Goal: Information Seeking & Learning: Learn about a topic

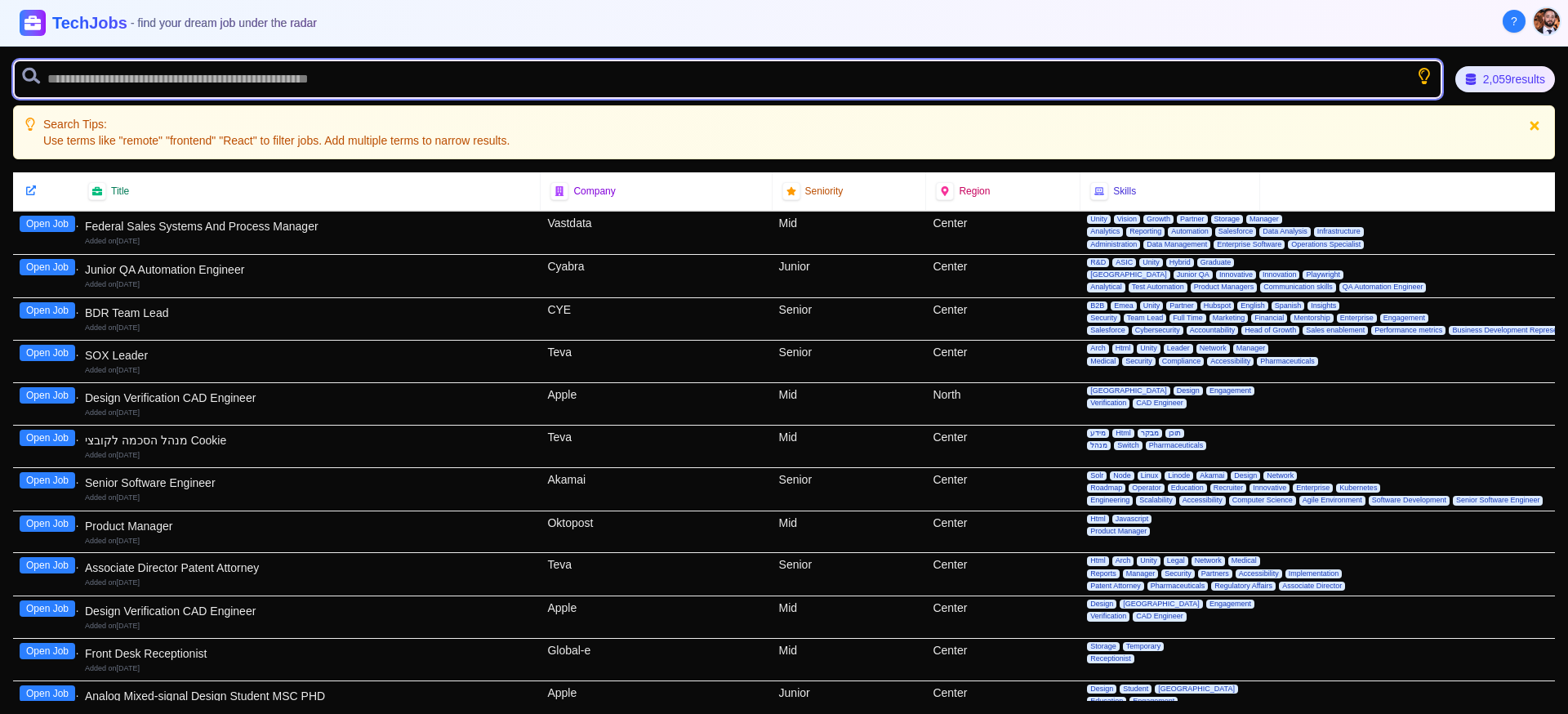
click at [398, 90] on input "text" at bounding box center [727, 79] width 1429 height 39
type input "*******"
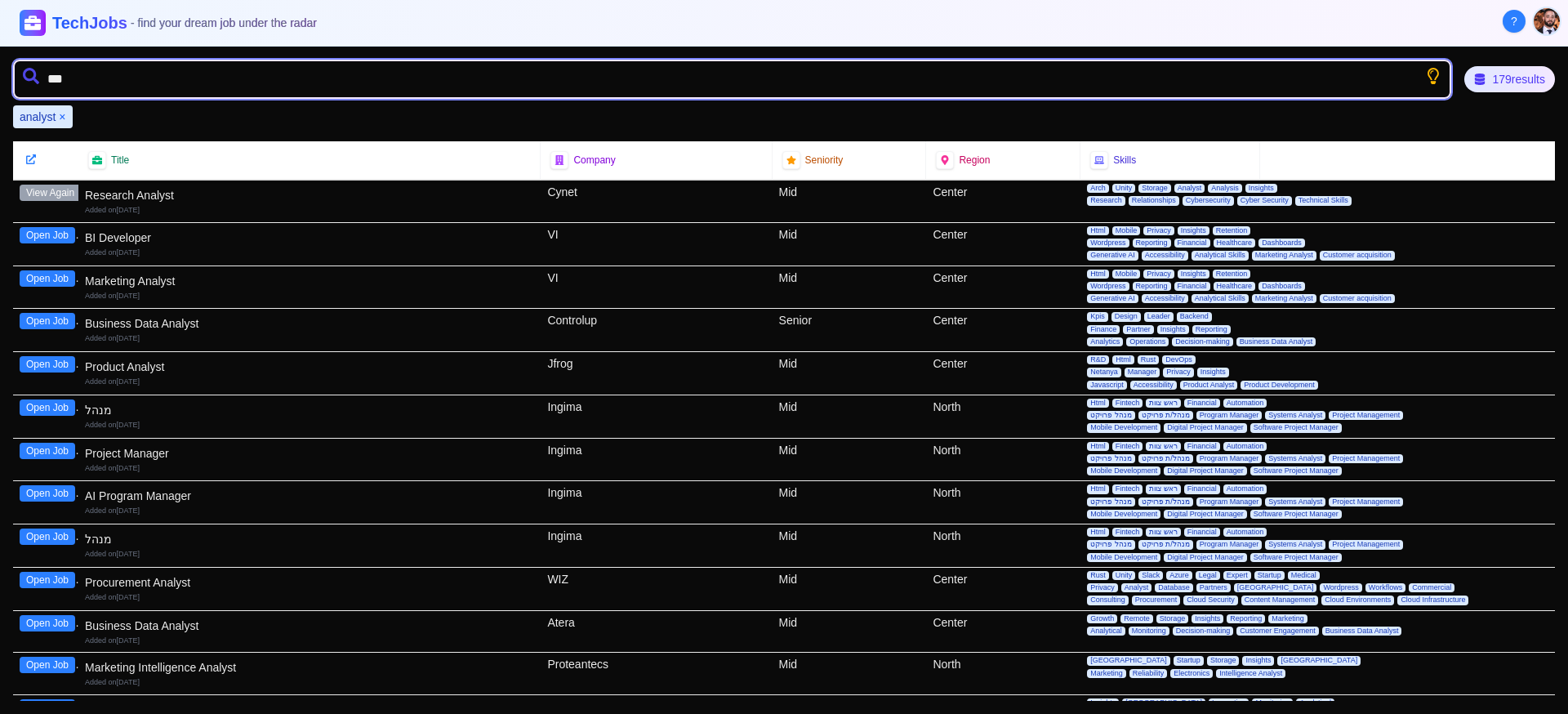
type input "****"
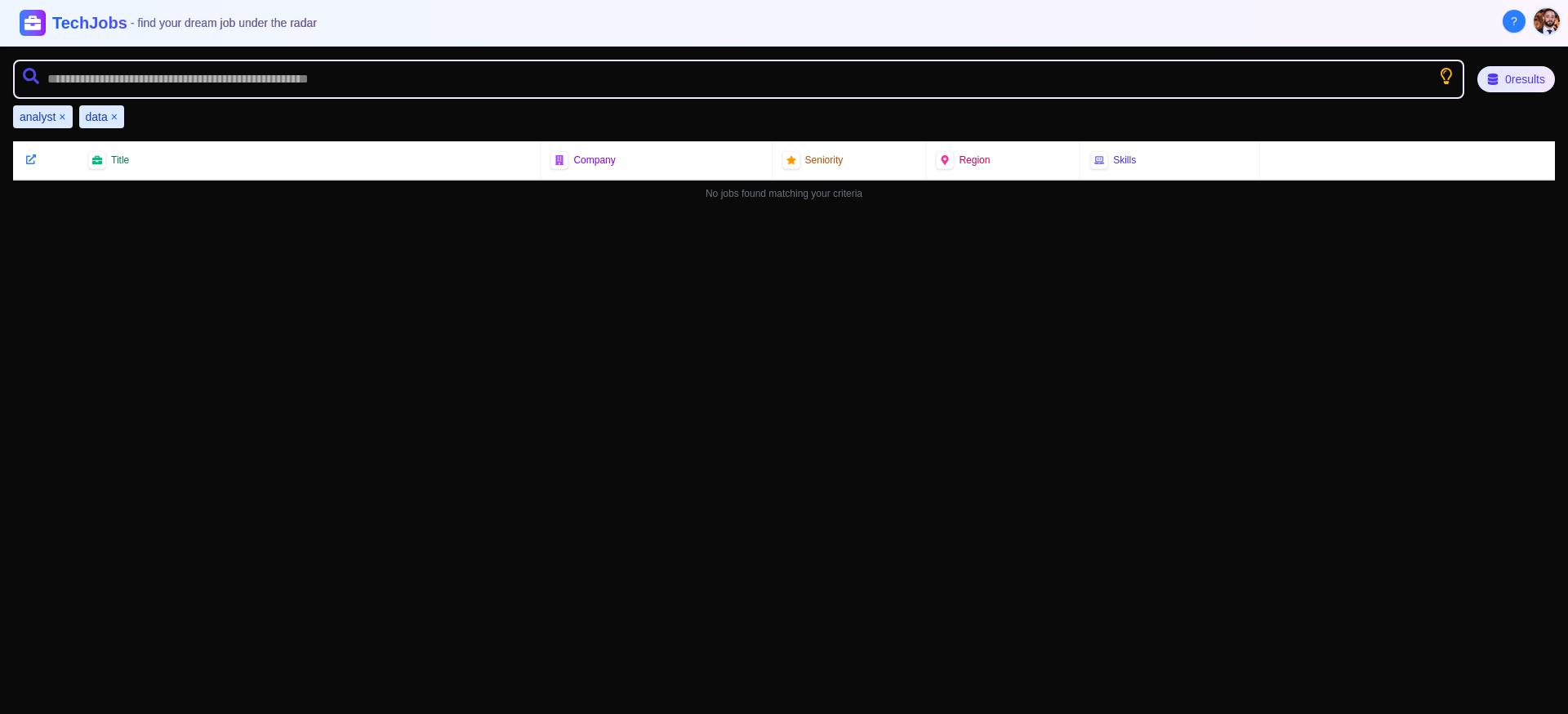
click at [64, 116] on button "×" at bounding box center [62, 116] width 7 height 16
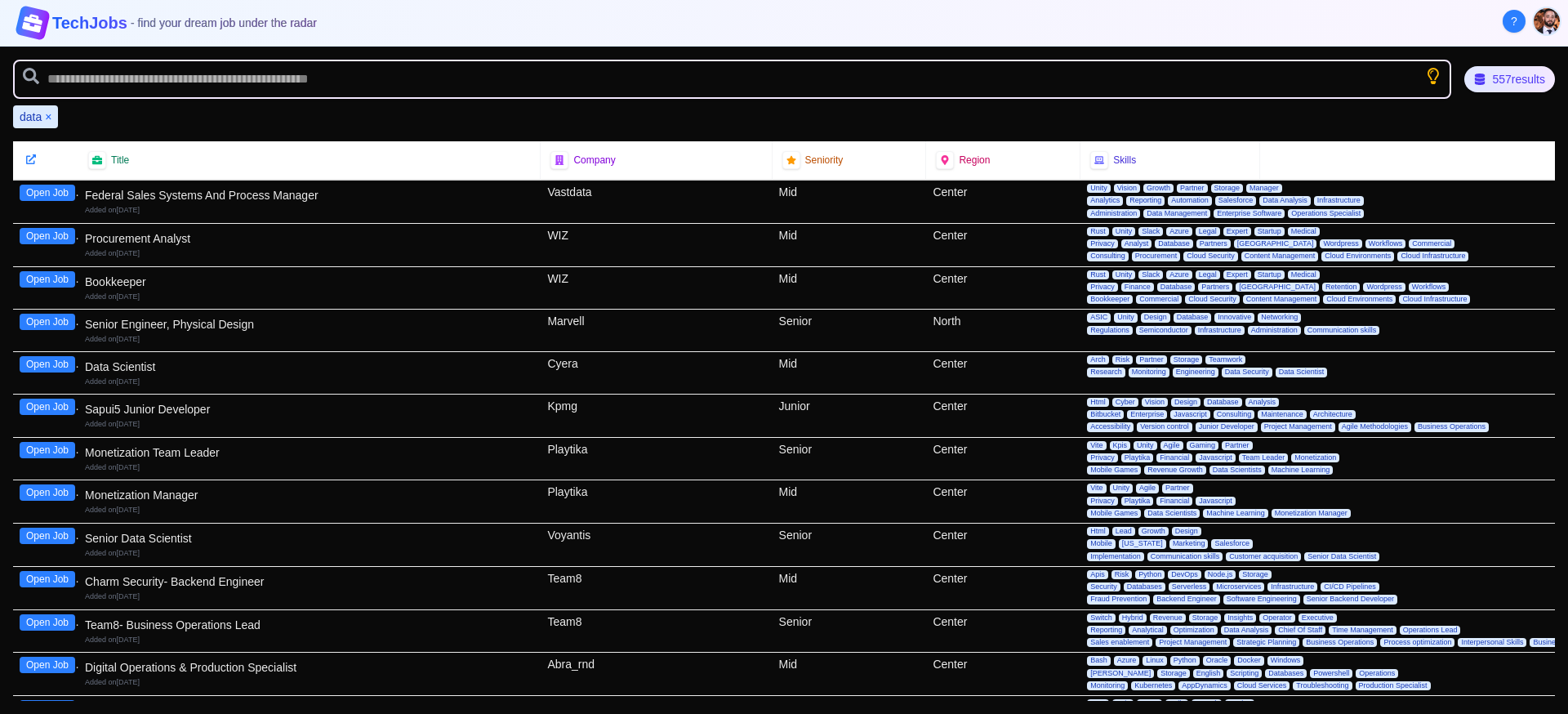
click at [38, 30] on icon at bounding box center [32, 23] width 22 height 20
click at [88, 26] on h1 "TechJobs - find your dream job under the radar" at bounding box center [184, 23] width 273 height 24
click at [1507, 87] on div "557 results" at bounding box center [1509, 79] width 90 height 26
click at [48, 114] on button "×" at bounding box center [48, 116] width 7 height 16
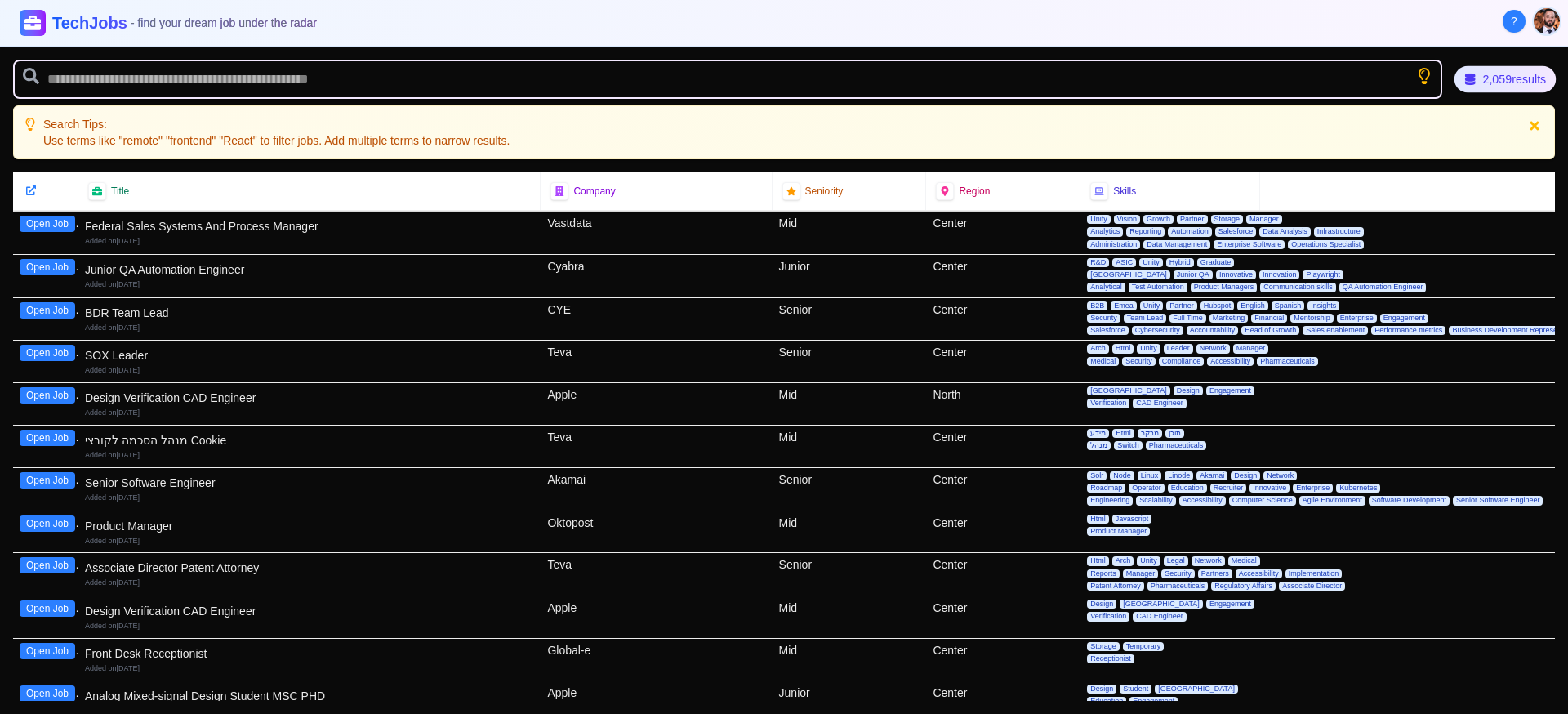
click at [1489, 84] on div "2,059 results" at bounding box center [1505, 80] width 102 height 27
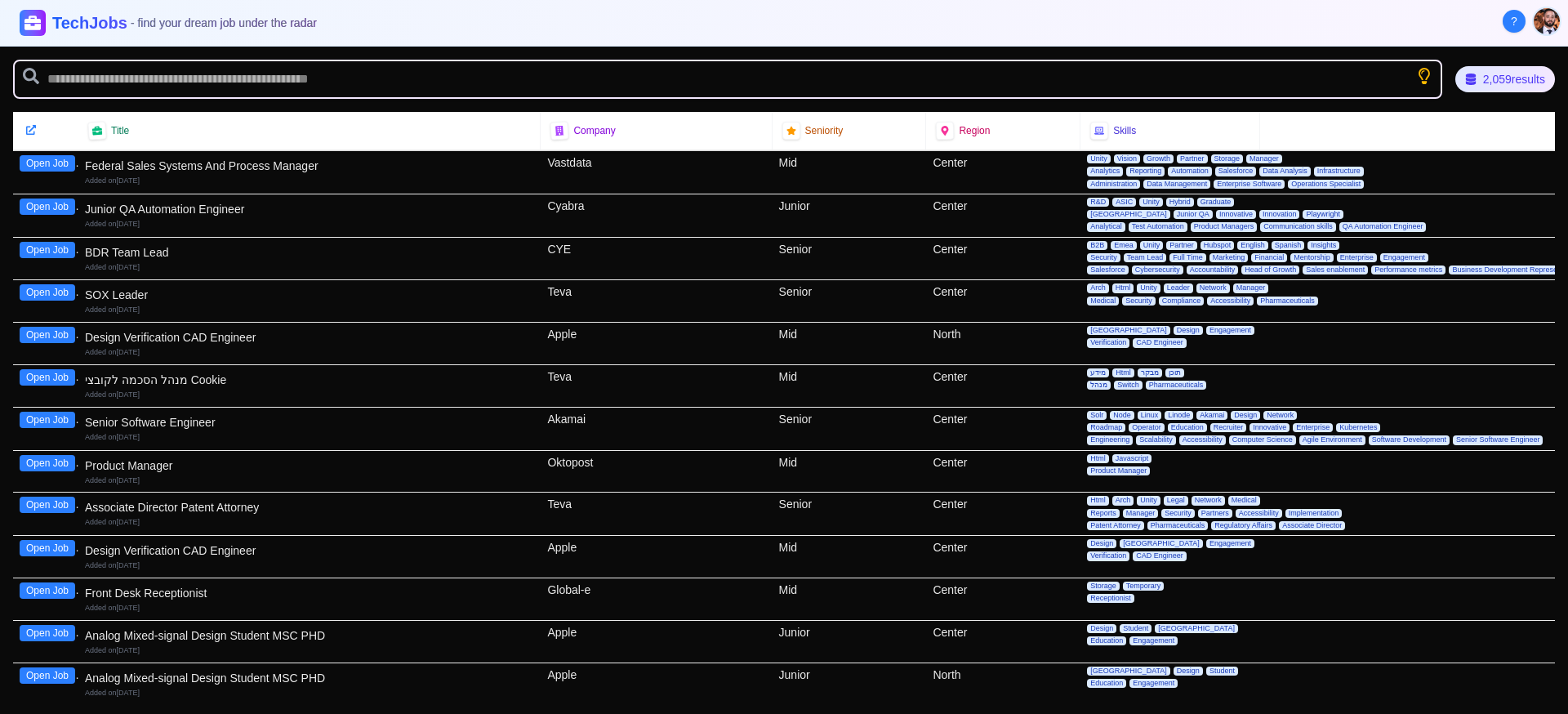
click at [42, 130] on div at bounding box center [46, 129] width 46 height 16
click at [31, 128] on icon at bounding box center [31, 130] width 11 height 11
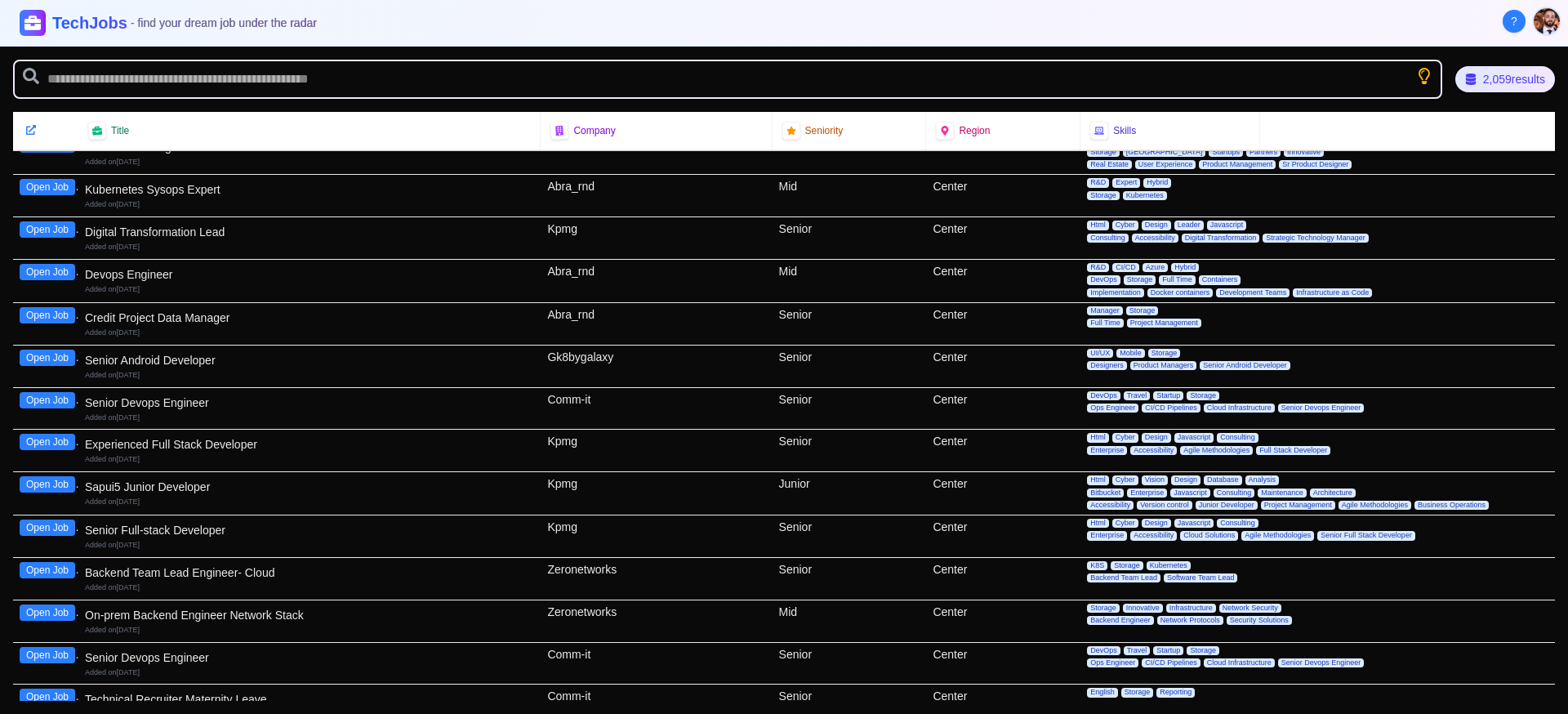
scroll to position [2030, 0]
